Goal: Information Seeking & Learning: Find specific page/section

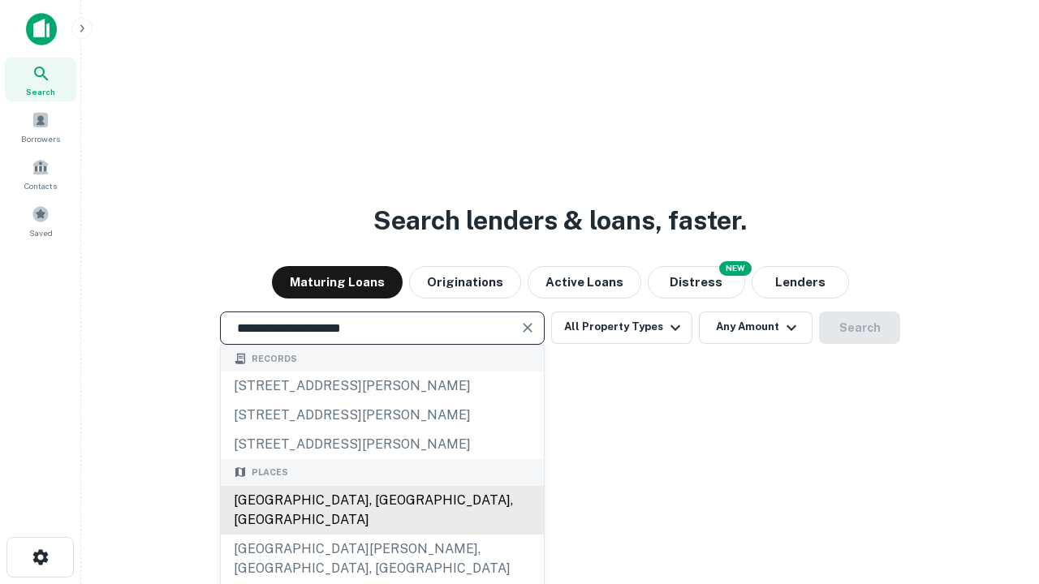
click at [381, 535] on div "[GEOGRAPHIC_DATA], [GEOGRAPHIC_DATA], [GEOGRAPHIC_DATA]" at bounding box center [382, 510] width 323 height 49
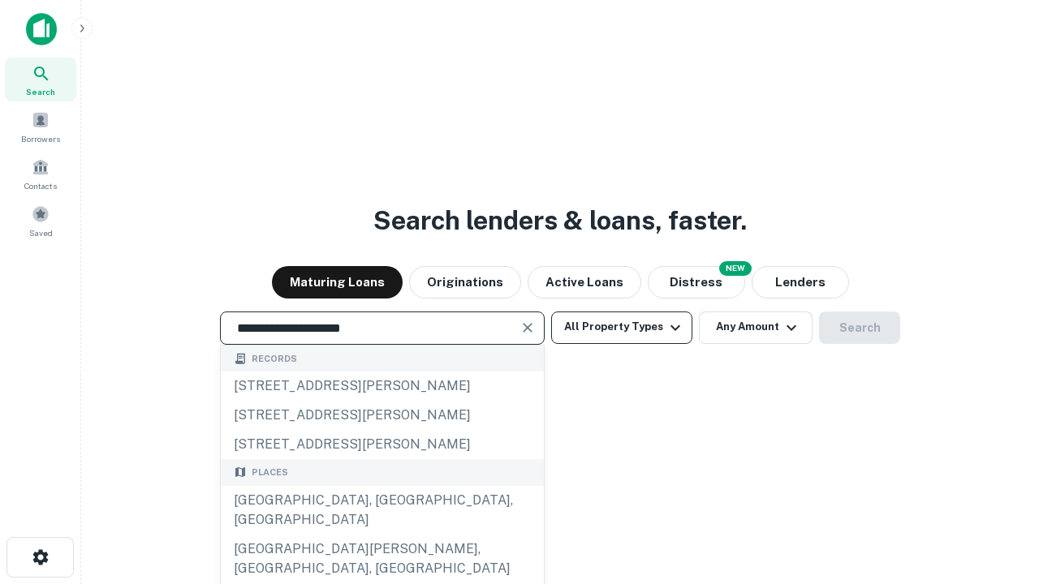
click at [622, 327] on button "All Property Types" at bounding box center [621, 328] width 141 height 32
type input "**********"
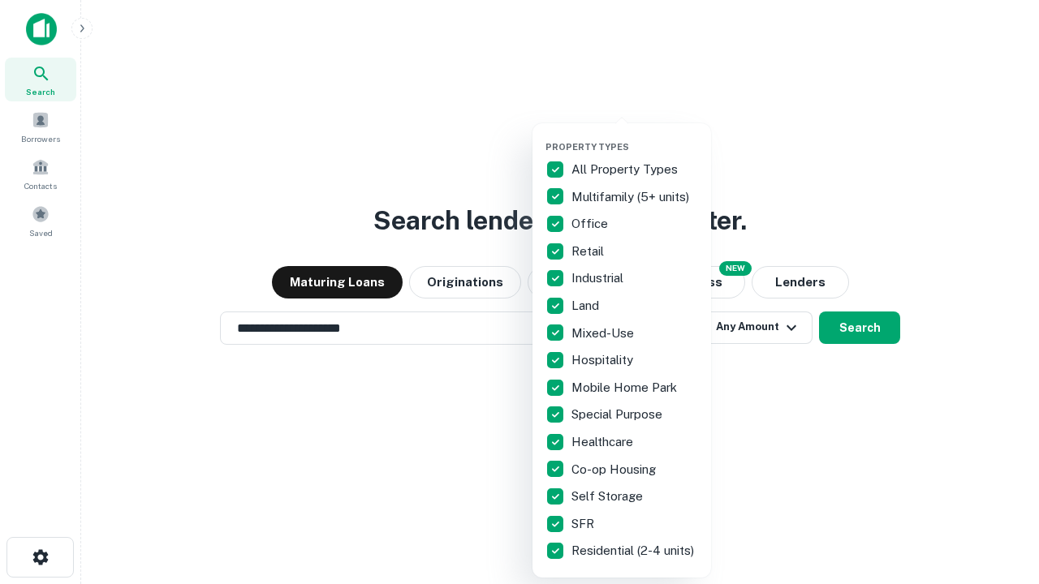
click at [635, 136] on button "button" at bounding box center [634, 136] width 179 height 1
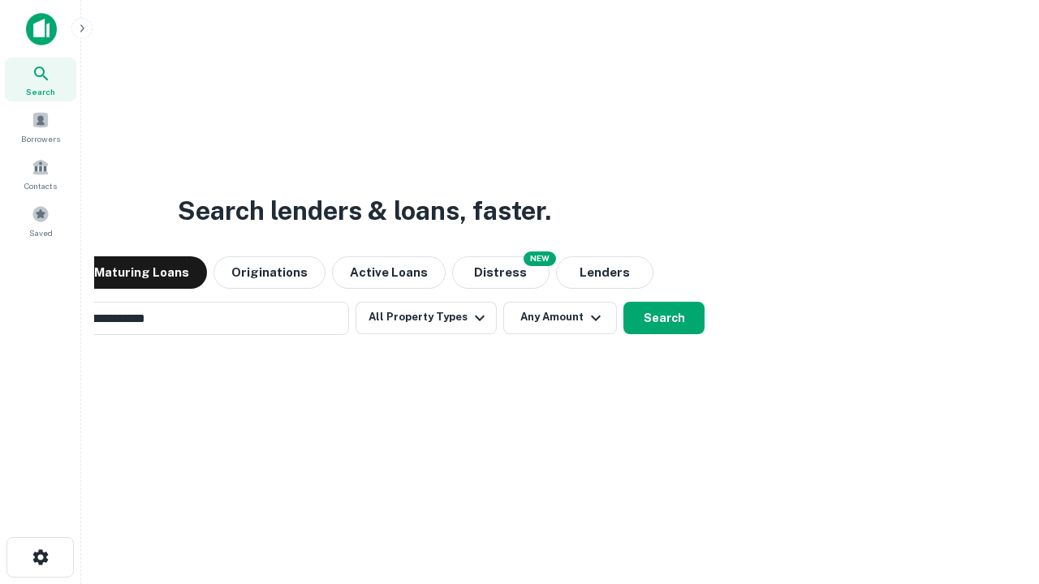
scroll to position [25, 0]
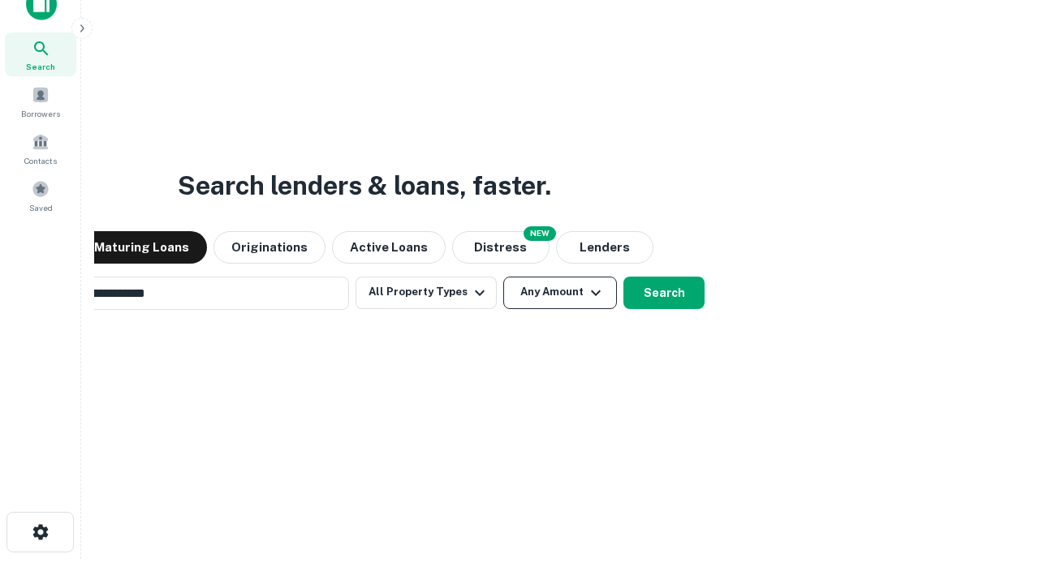
click at [503, 277] on button "Any Amount" at bounding box center [560, 293] width 114 height 32
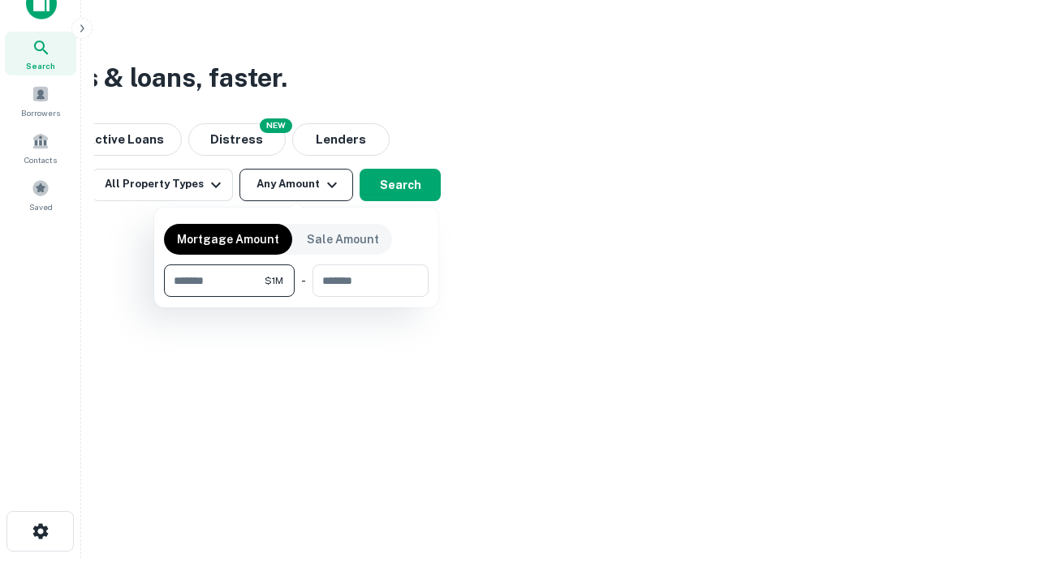
type input "*******"
click at [296, 297] on button "button" at bounding box center [296, 297] width 265 height 1
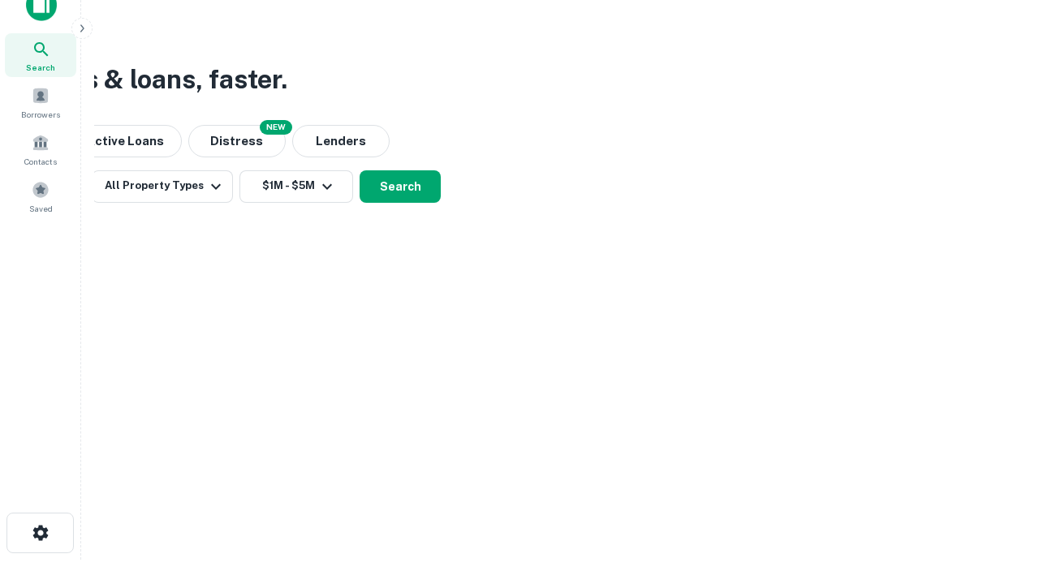
scroll to position [10, 299]
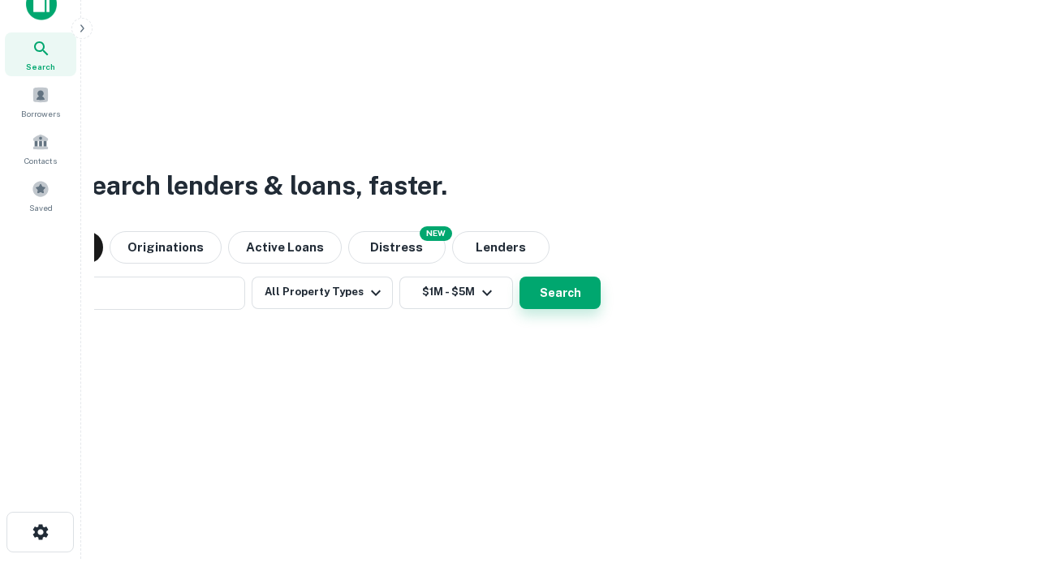
click at [519, 277] on button "Search" at bounding box center [559, 293] width 81 height 32
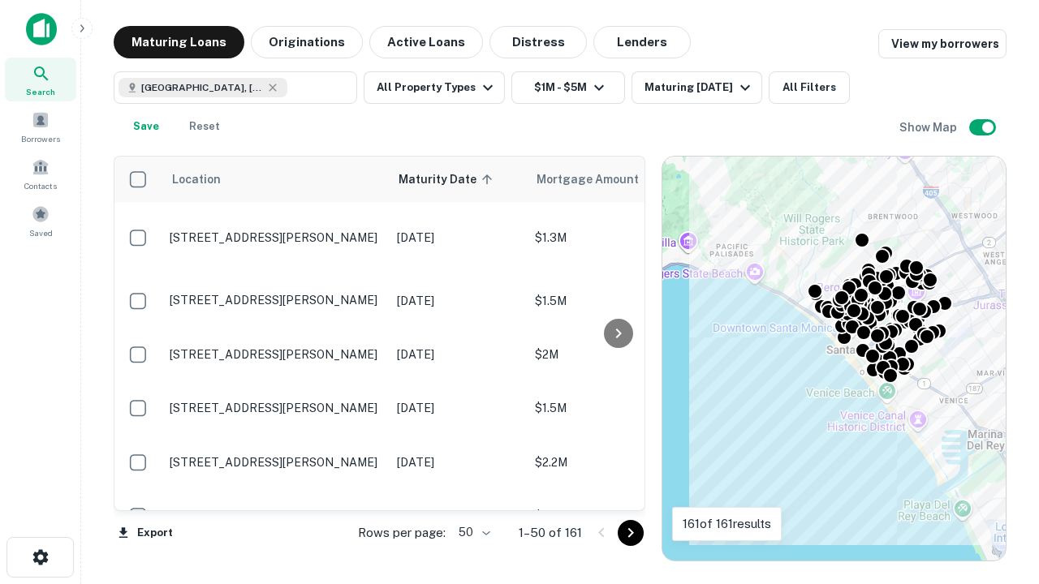
click at [472, 532] on body "Search Borrowers Contacts Saved Maturing Loans Originations Active Loans Distre…" at bounding box center [519, 292] width 1039 height 584
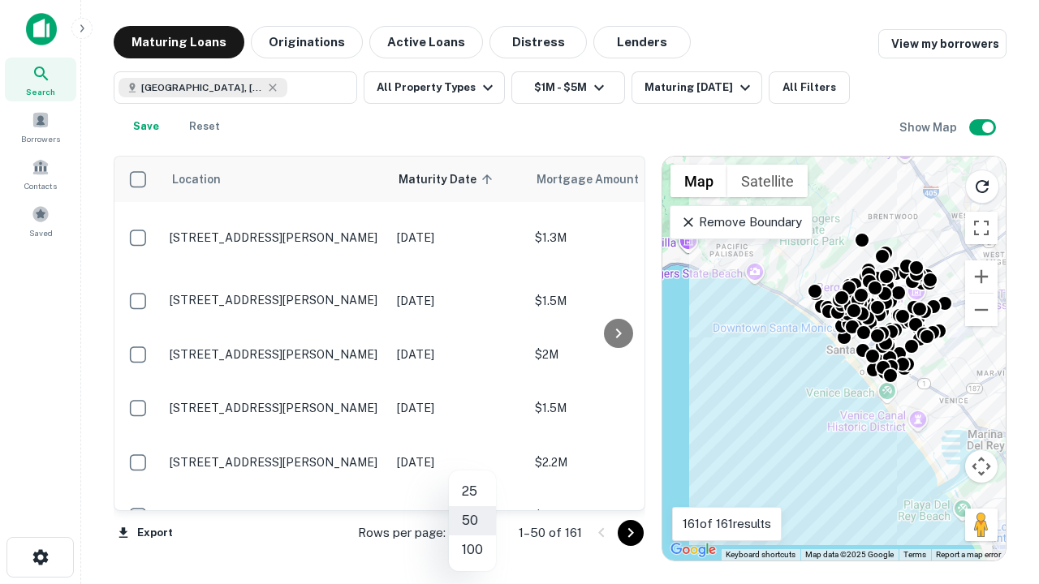
click at [472, 492] on li "25" at bounding box center [472, 491] width 47 height 29
